Goal: Ask a question

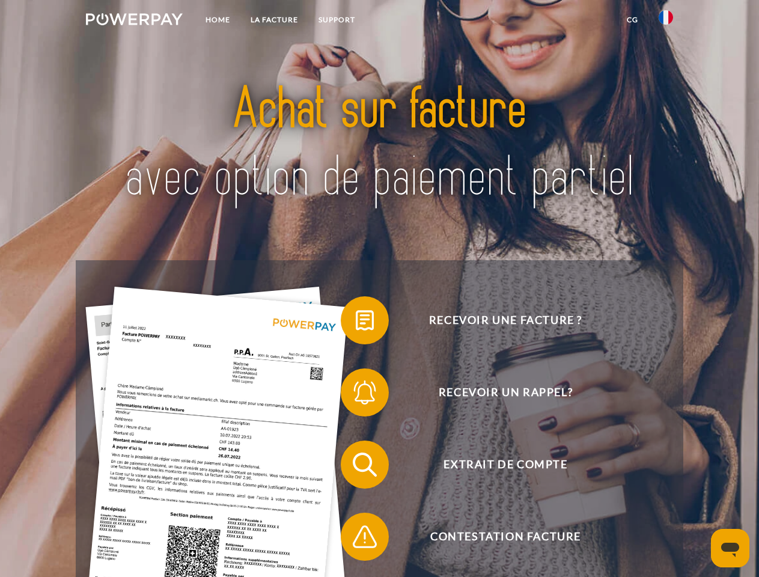
click at [134, 21] on img at bounding box center [134, 19] width 97 height 12
click at [666, 21] on img at bounding box center [666, 17] width 14 height 14
click at [632, 20] on link "CG" at bounding box center [633, 20] width 32 height 22
click at [356, 323] on span at bounding box center [347, 320] width 60 height 60
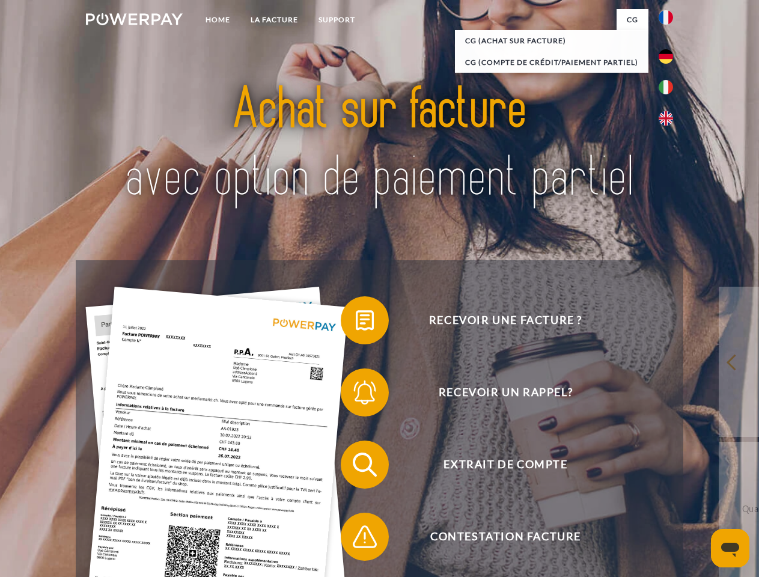
click at [356, 395] on span at bounding box center [347, 393] width 60 height 60
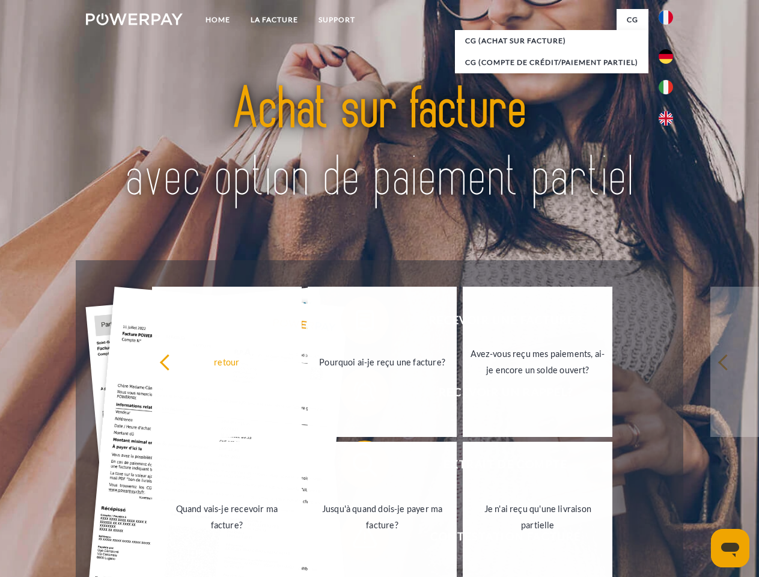
click at [356, 467] on link "Jusqu'à quand dois-je payer ma facture?" at bounding box center [383, 517] width 150 height 150
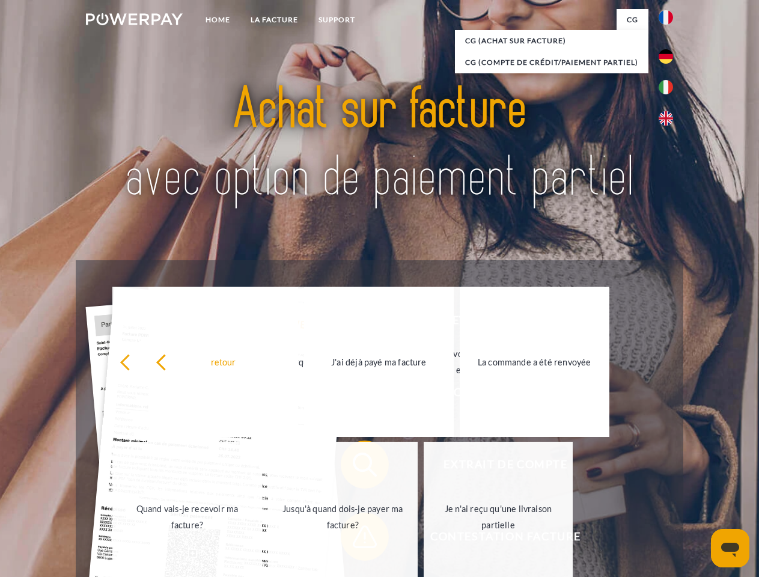
click at [356, 539] on link "Jusqu'à quand dois-je payer ma facture?" at bounding box center [343, 517] width 150 height 150
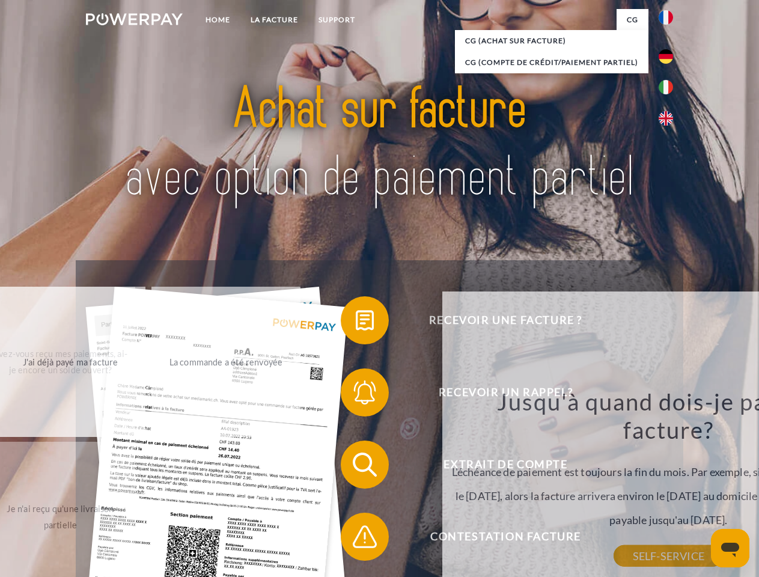
click at [730, 548] on icon "Ouvrir la fenêtre de messagerie" at bounding box center [730, 550] width 18 height 14
